Goal: Check status

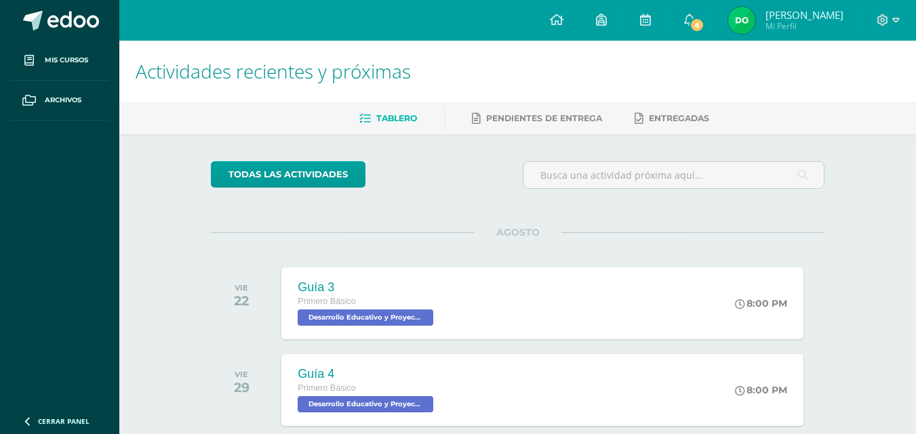
click at [825, 16] on span "[PERSON_NAME]" at bounding box center [804, 15] width 78 height 14
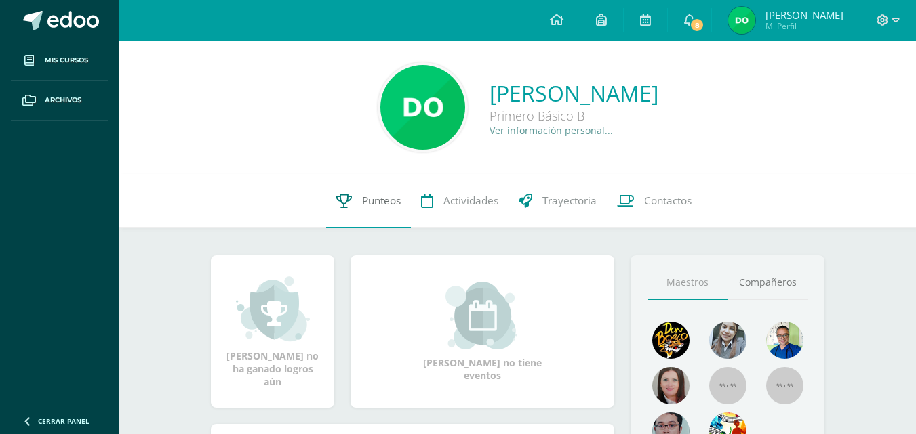
click at [379, 199] on span "Punteos" at bounding box center [381, 201] width 39 height 14
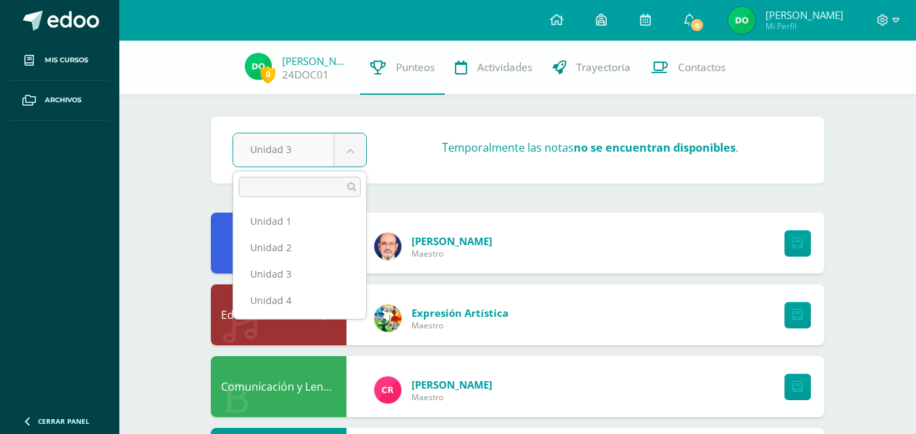
click at [309, 319] on ul "Unidad 1 Unidad 2 Unidad 3 Unidad 4" at bounding box center [299, 261] width 133 height 117
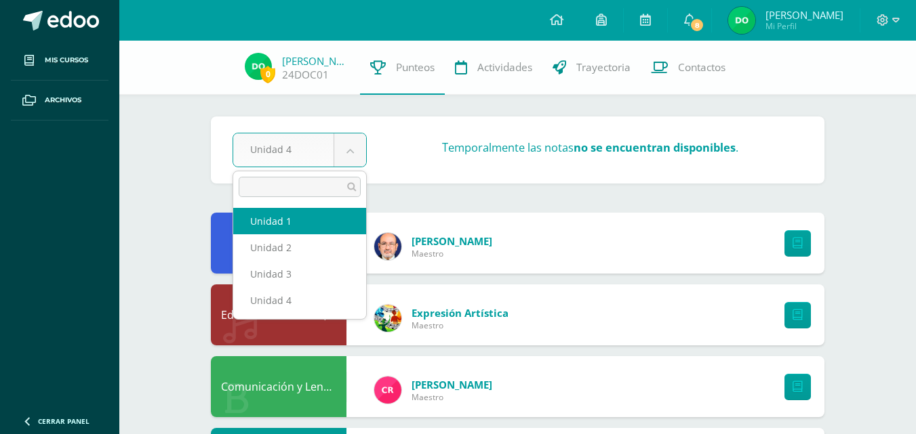
select select "Unidad 1"
